Goal: Find specific page/section: Find specific page/section

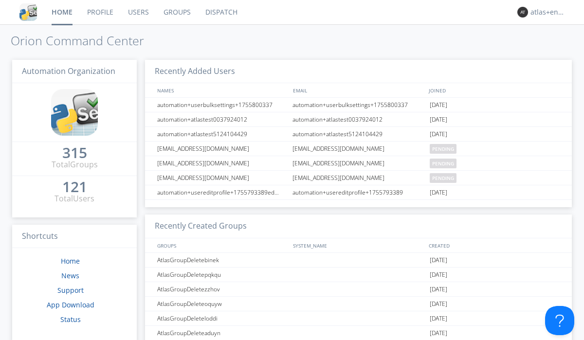
click at [220, 12] on link "Dispatch" at bounding box center [221, 12] width 47 height 24
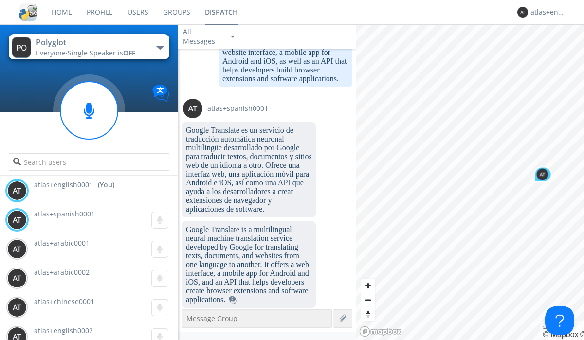
scroll to position [1243, 0]
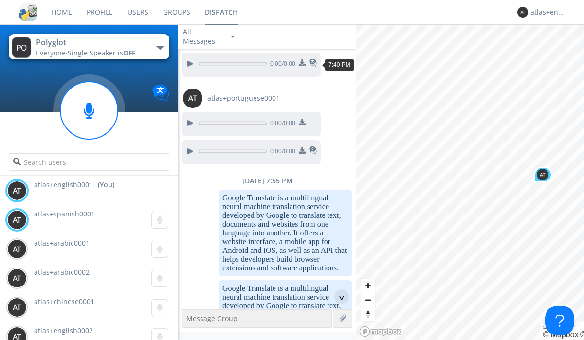
scroll to position [74, 0]
click at [338, 297] on div "^" at bounding box center [341, 296] width 15 height 15
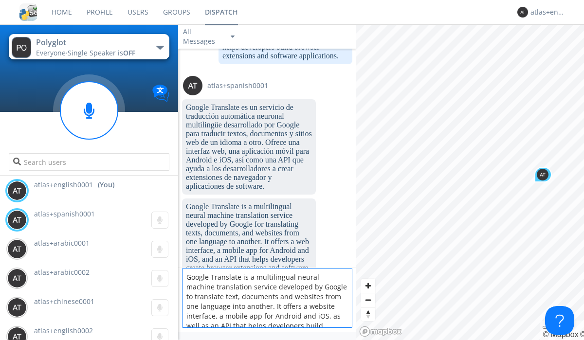
scroll to position [13, 0]
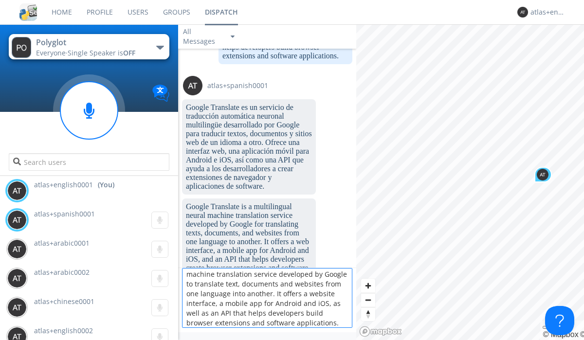
type textarea "Google Translate is a multilingual neural machine translation service developed…"
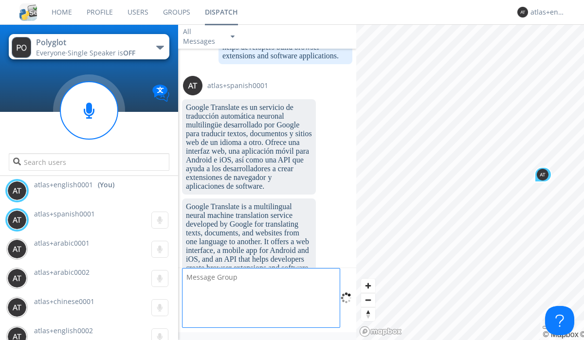
scroll to position [0, 0]
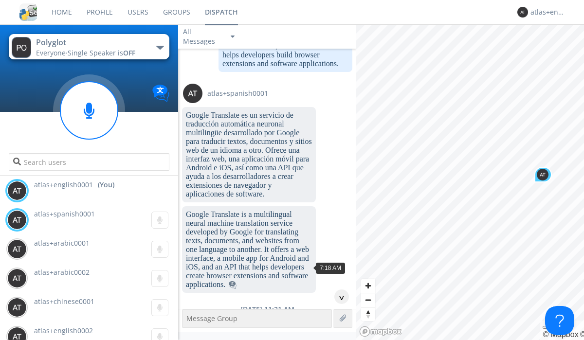
scroll to position [1329, 0]
